Goal: Use online tool/utility: Utilize a website feature to perform a specific function

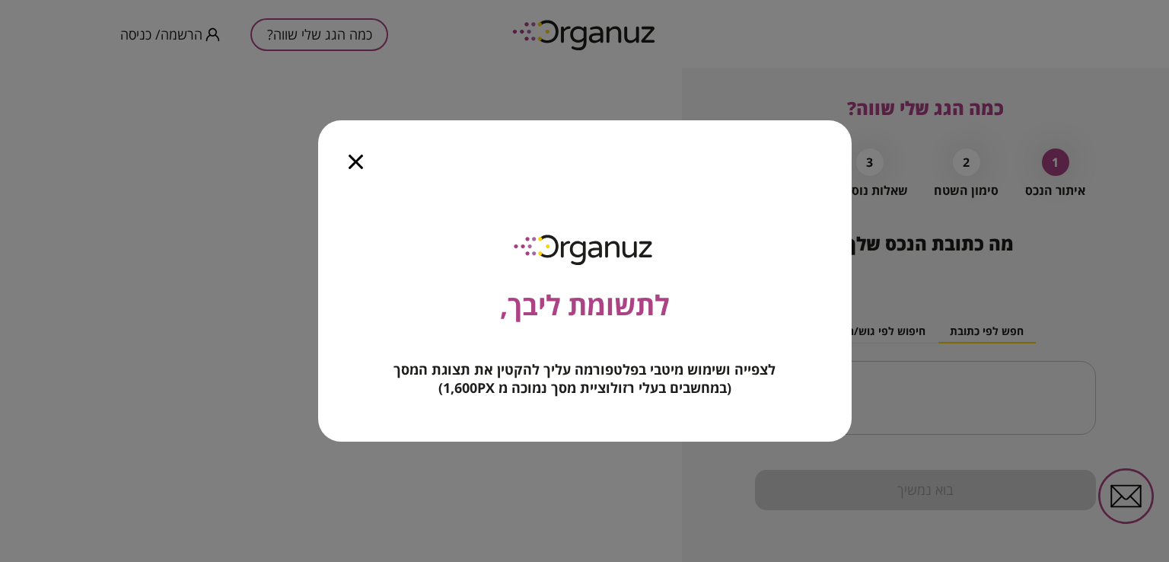
click at [351, 159] on icon "button" at bounding box center [355, 161] width 14 height 14
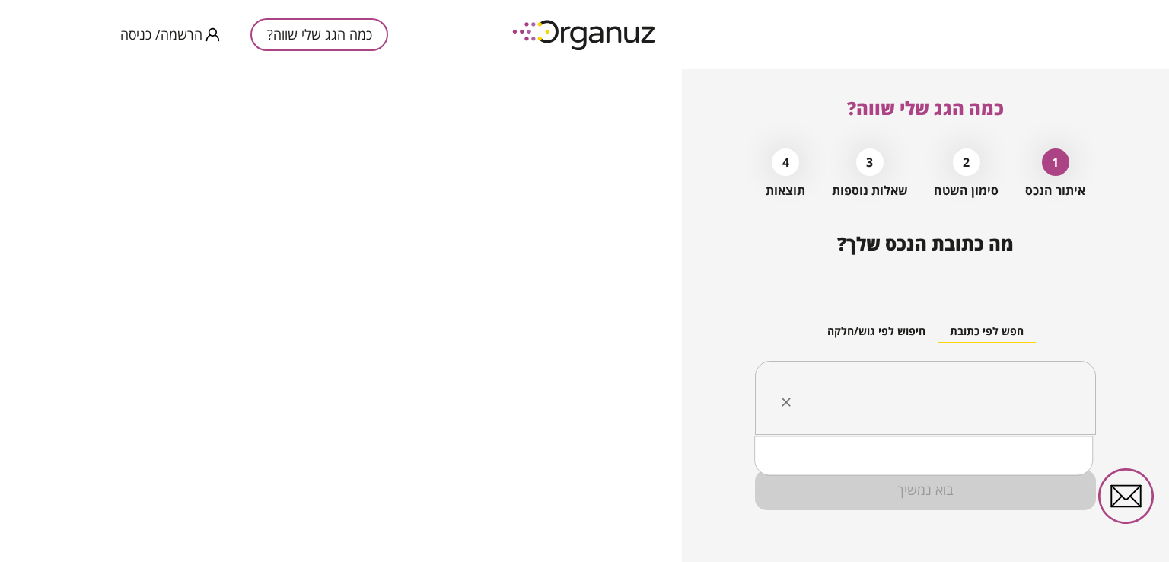
click at [985, 400] on input "text" at bounding box center [930, 398] width 293 height 38
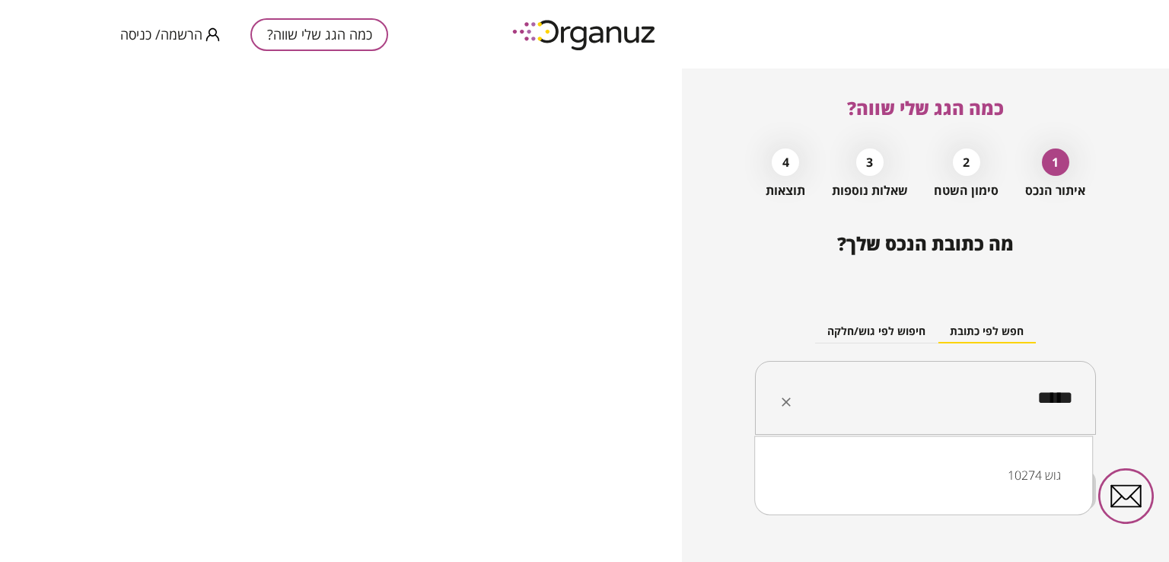
click at [1020, 482] on li "גוש 10274" at bounding box center [923, 474] width 299 height 27
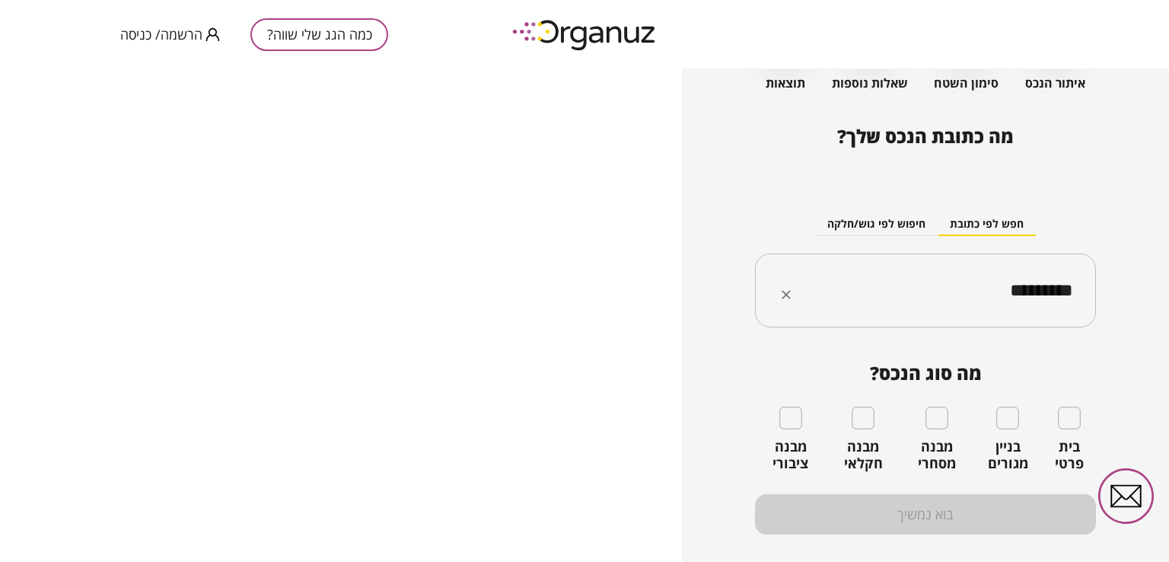
scroll to position [138, 0]
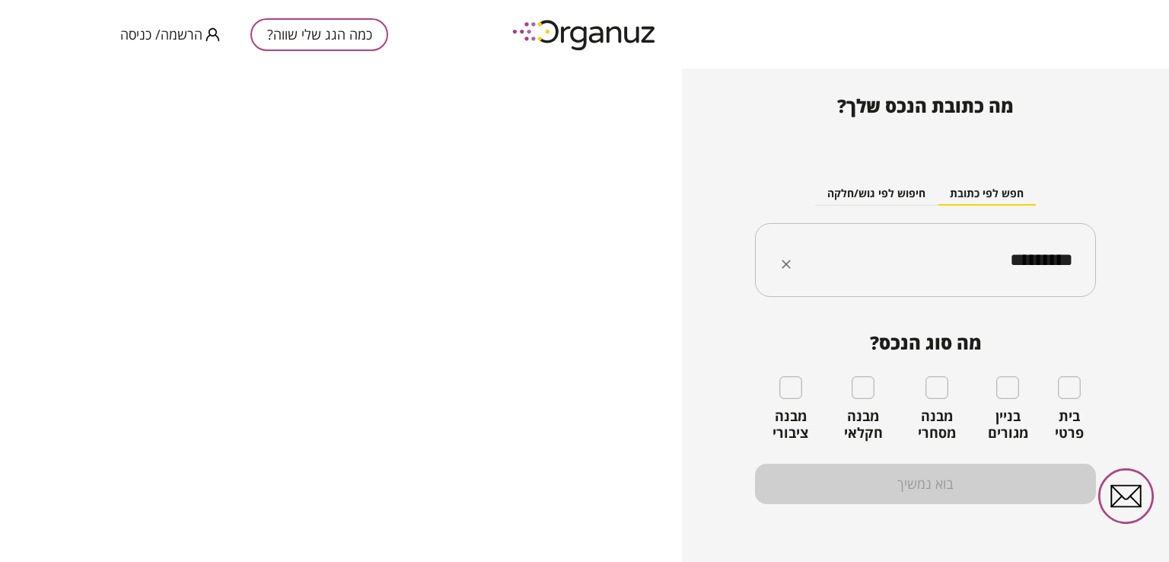
type input "*********"
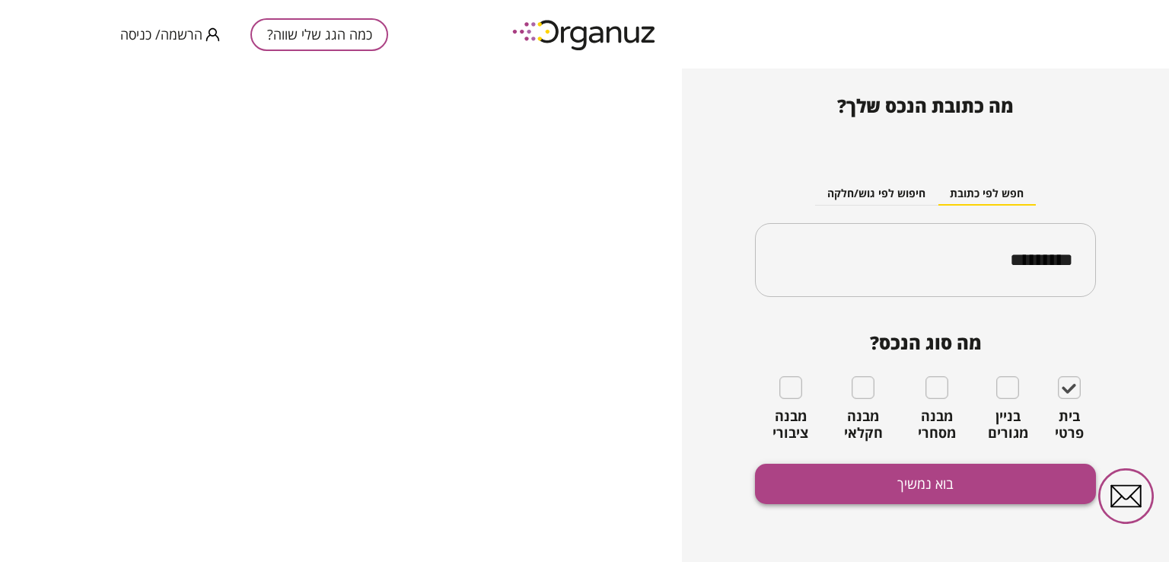
click at [922, 477] on button "בוא נמשיך" at bounding box center [925, 483] width 341 height 40
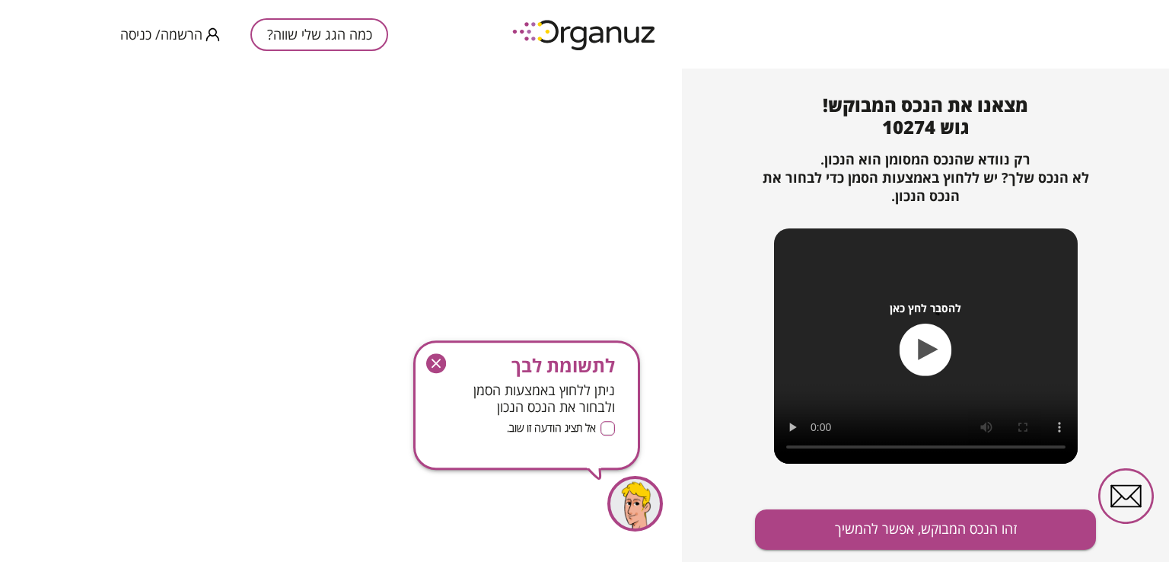
scroll to position [164, 0]
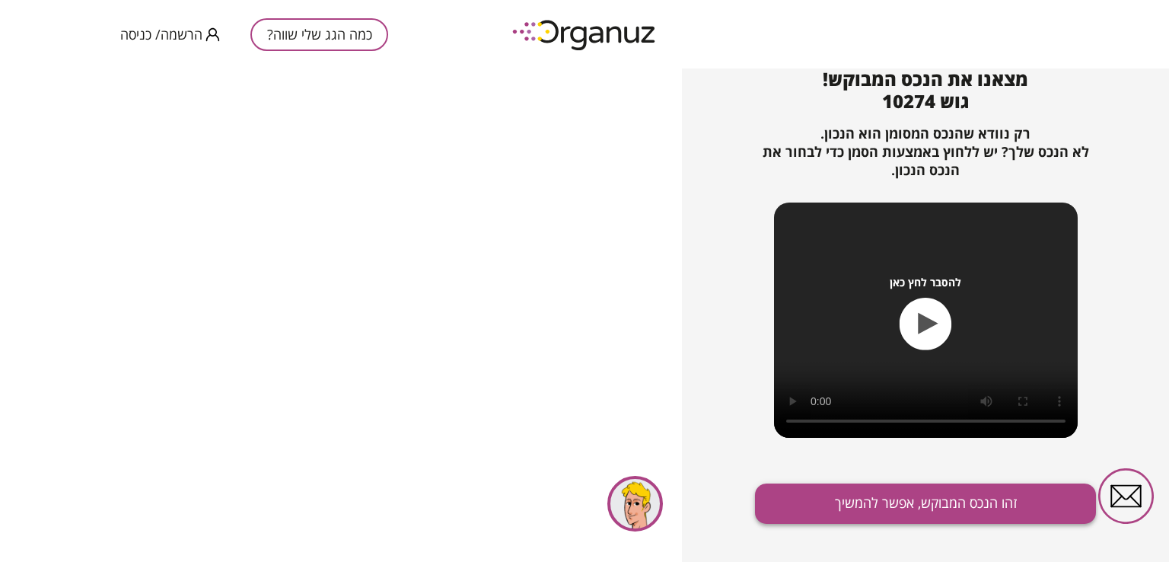
click at [889, 506] on button "זהו הנכס המבוקש, אפשר להמשיך" at bounding box center [925, 503] width 341 height 40
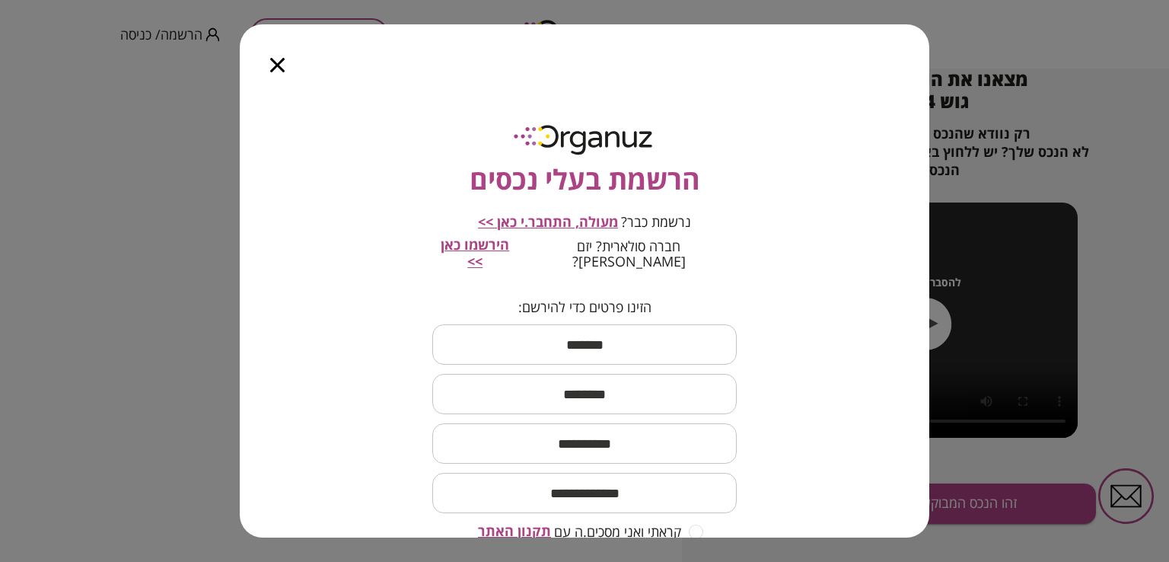
click at [275, 64] on icon "button" at bounding box center [277, 65] width 14 height 14
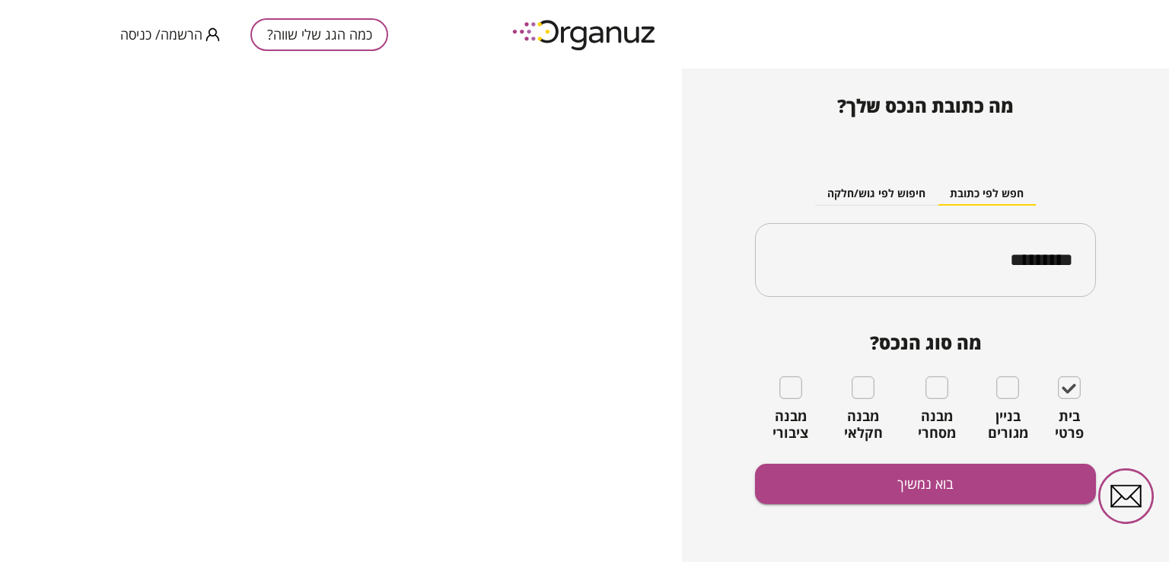
scroll to position [138, 0]
